Goal: Task Accomplishment & Management: Use online tool/utility

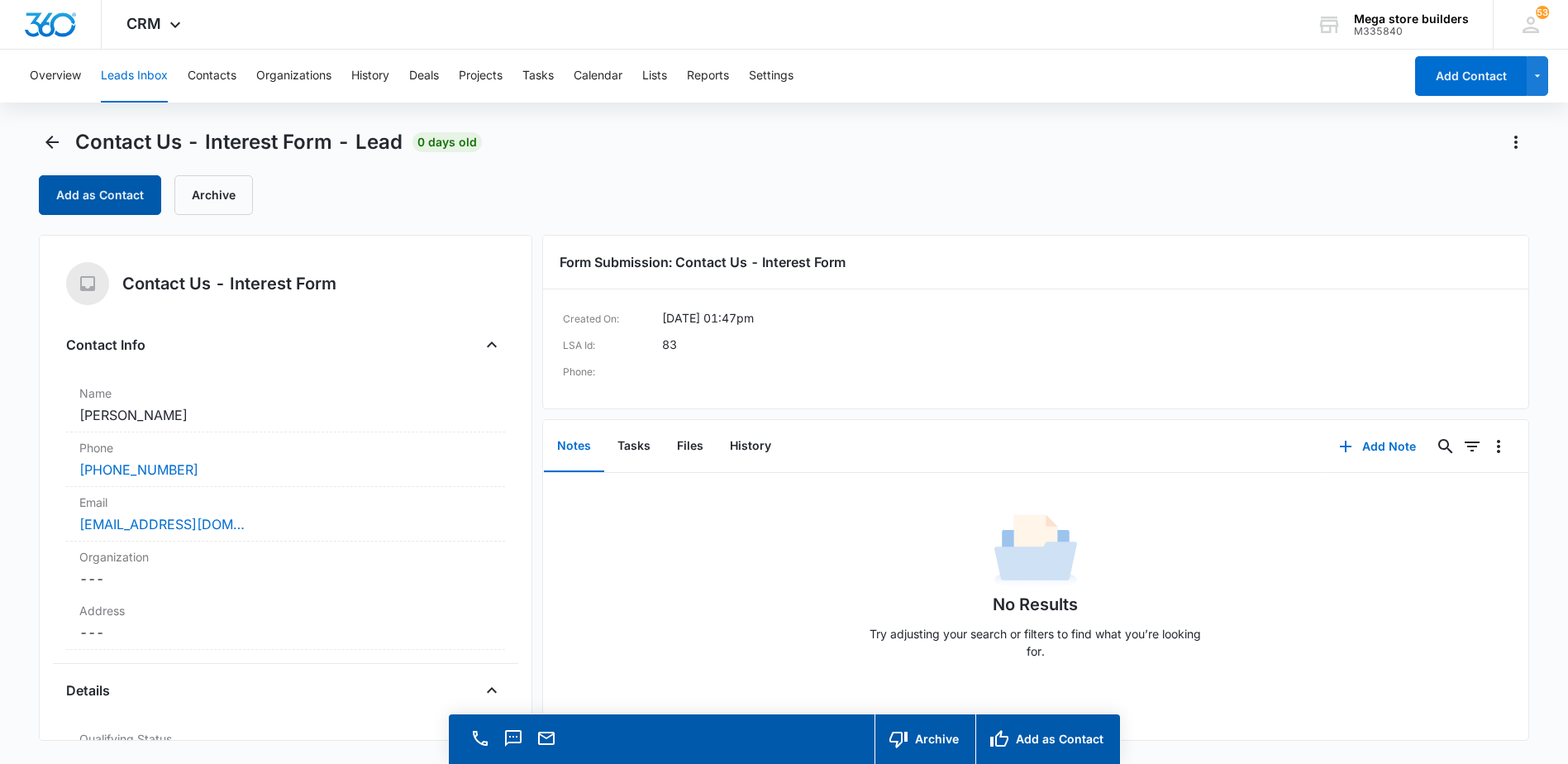
click at [123, 197] on button "Add as Contact" at bounding box center [100, 195] width 122 height 40
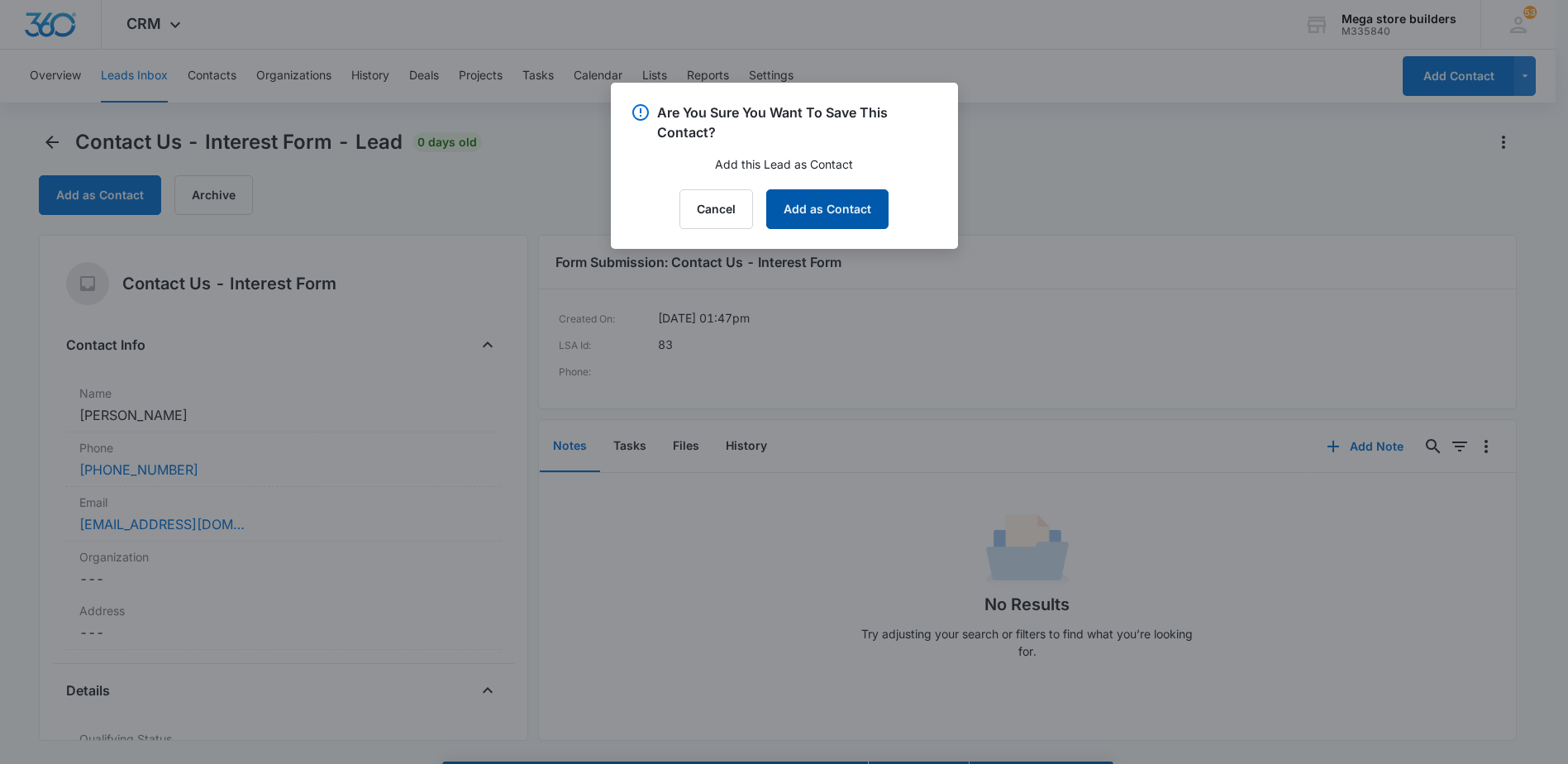
click at [799, 212] on button "Add as Contact" at bounding box center [828, 210] width 122 height 40
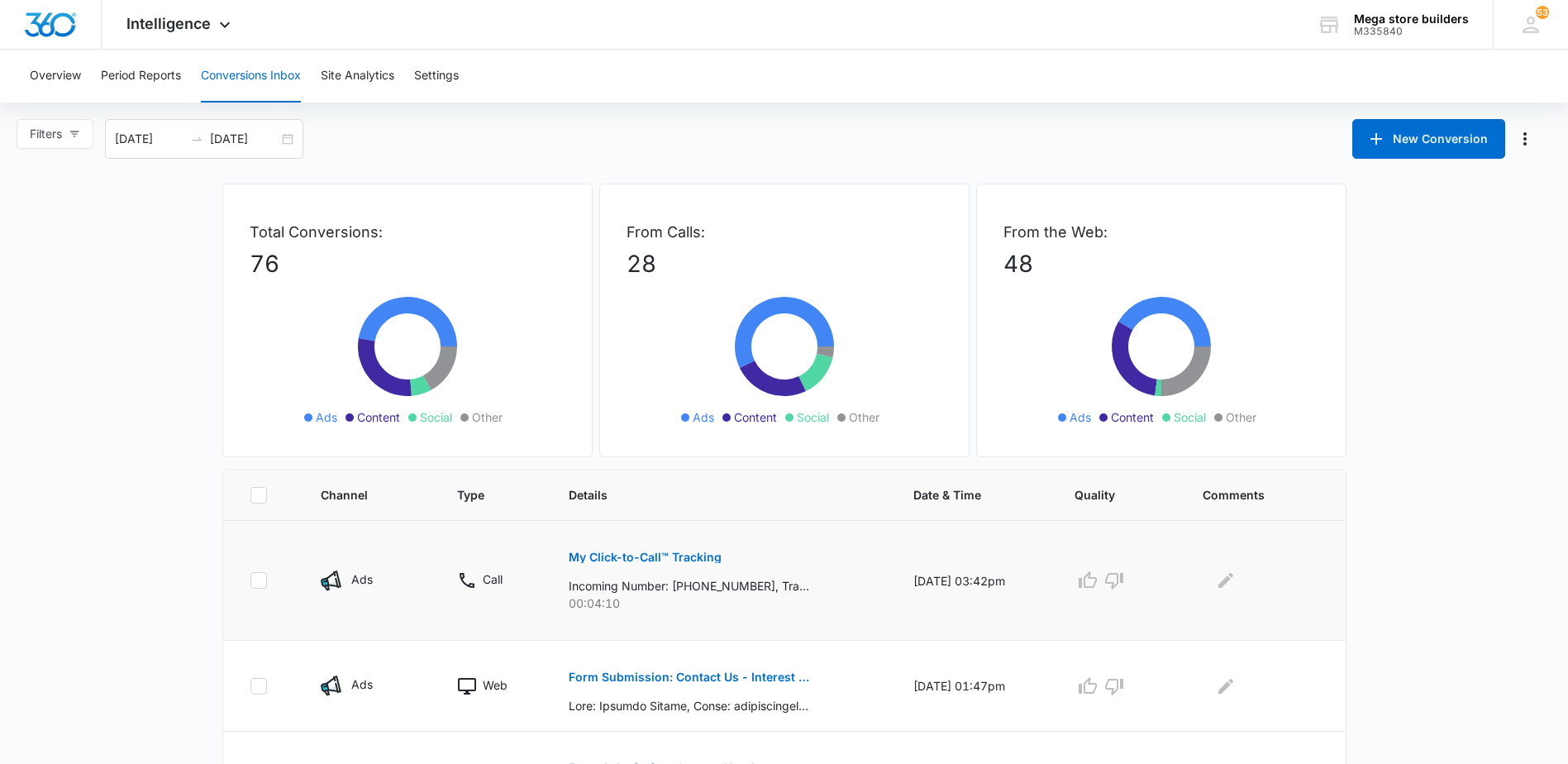
click at [686, 553] on p "My Click-to-Call™ Tracking" at bounding box center [645, 557] width 153 height 12
